Goal: Information Seeking & Learning: Understand process/instructions

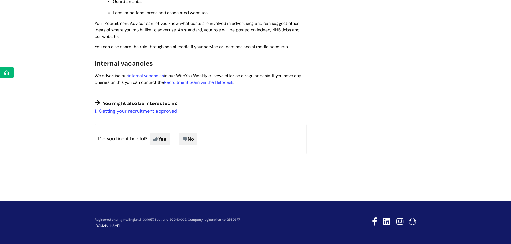
scroll to position [299, 0]
click at [154, 110] on link "1. Getting your recruitment approved" at bounding box center [136, 111] width 82 height 6
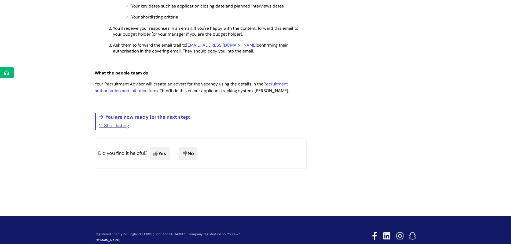
scroll to position [430, 0]
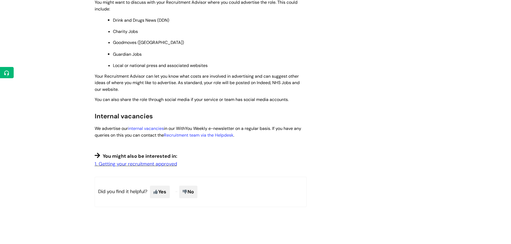
scroll to position [245, 0]
click at [145, 129] on link "internal vacancies" at bounding box center [146, 129] width 36 height 6
